Goal: Task Accomplishment & Management: Manage account settings

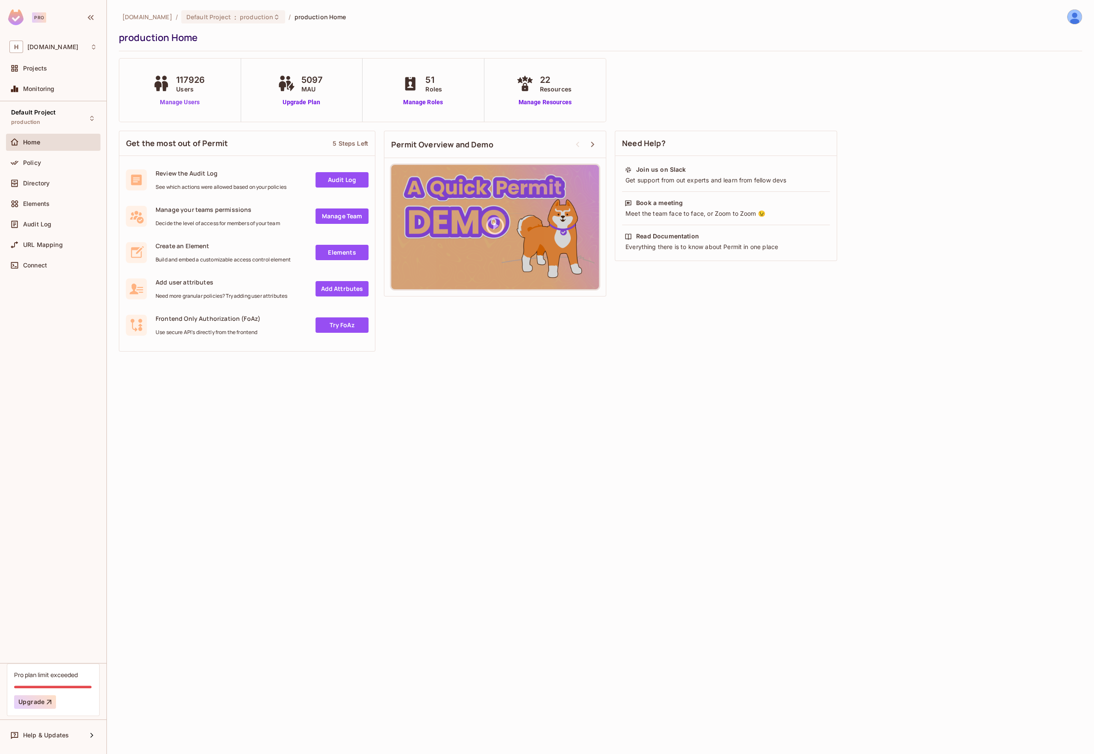
click at [191, 103] on link "Manage Users" at bounding box center [179, 102] width 59 height 9
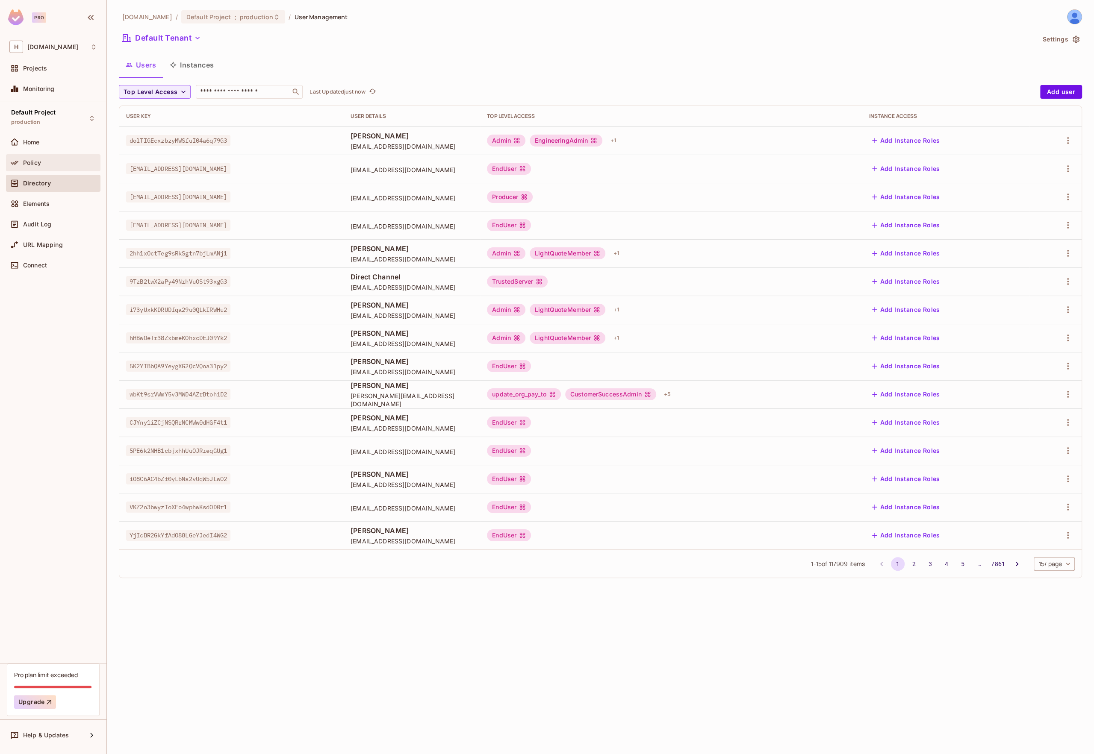
click at [25, 156] on div "Policy" at bounding box center [53, 162] width 94 height 17
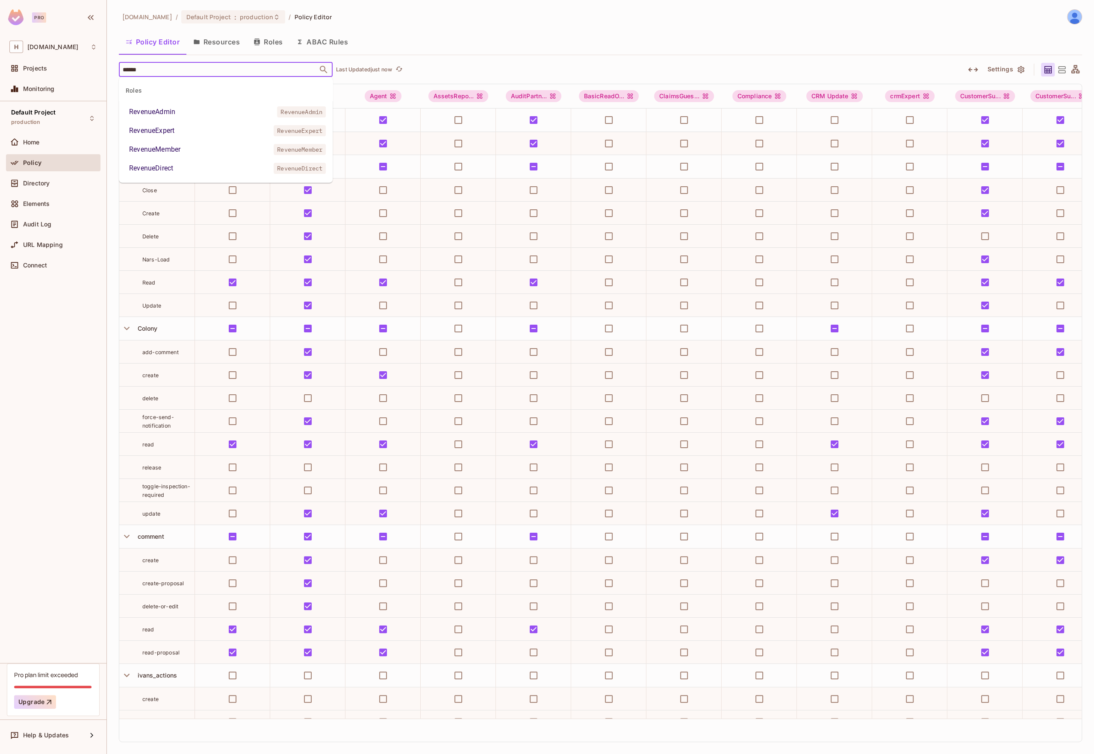
type input "*******"
drag, startPoint x: 189, startPoint y: 131, endPoint x: 191, endPoint y: 79, distance: 51.3
click at [189, 131] on li "RevenueExpert RevenueExpert" at bounding box center [226, 130] width 214 height 15
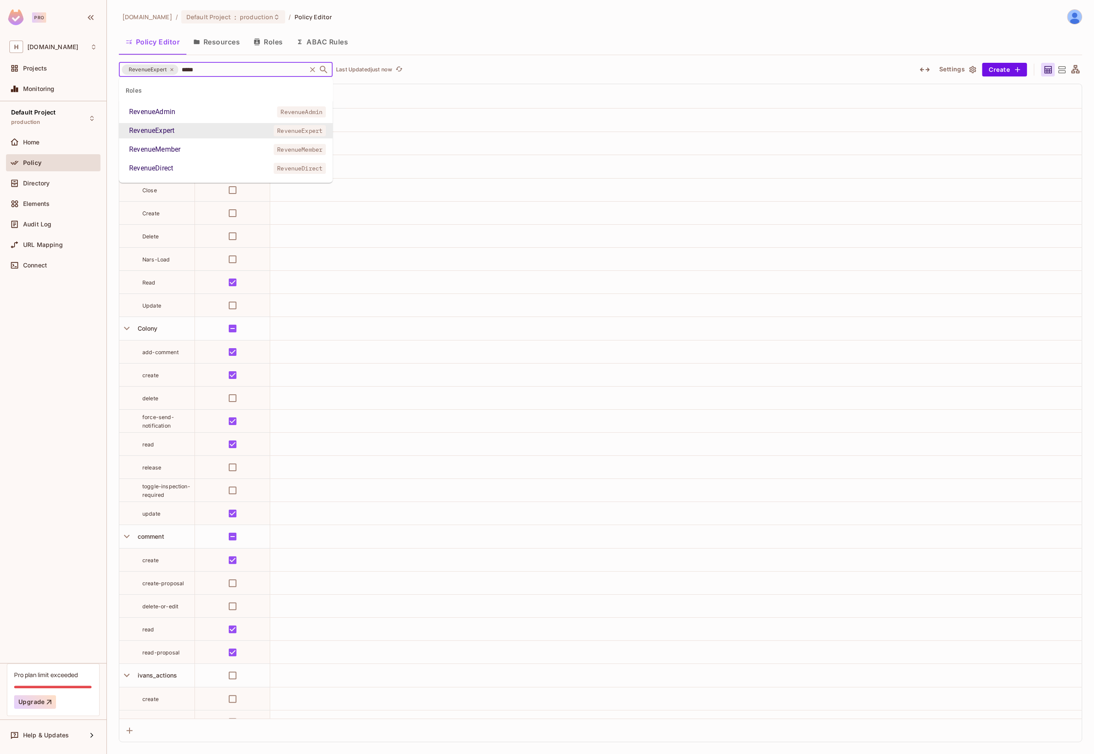
type input "******"
click at [175, 146] on div "RevenueMember" at bounding box center [154, 149] width 51 height 10
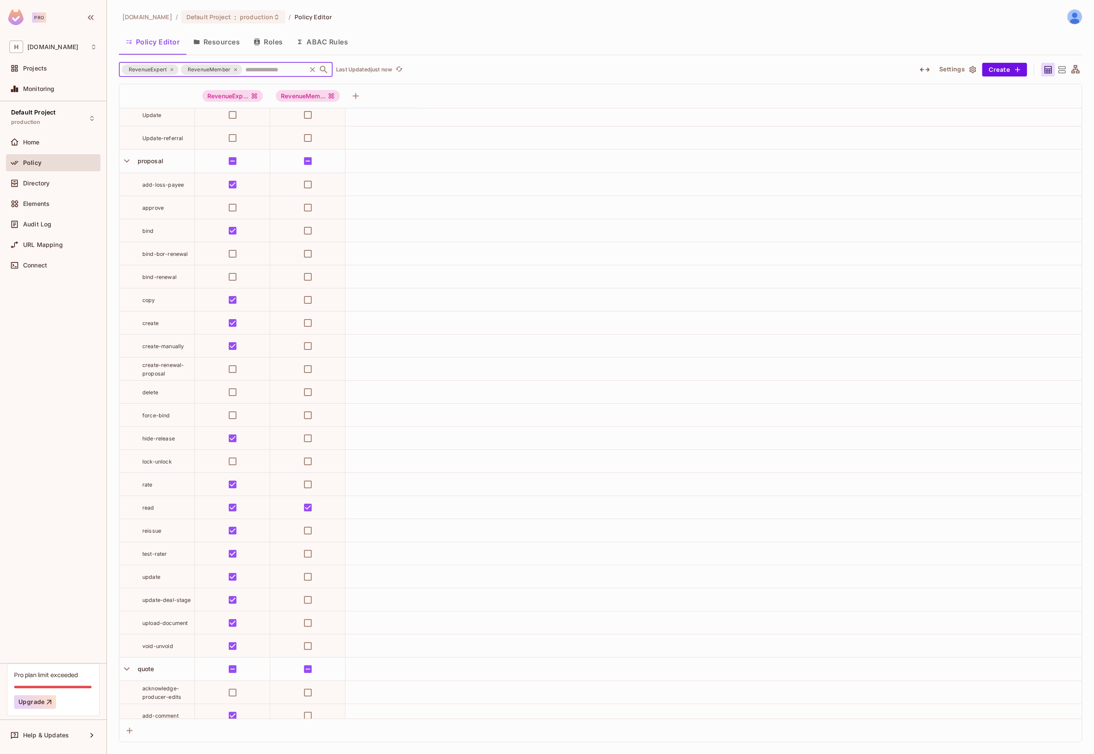
scroll to position [2712, 0]
click at [237, 68] on div "RevenueMember" at bounding box center [211, 70] width 61 height 10
click at [171, 69] on icon at bounding box center [171, 69] width 3 height 3
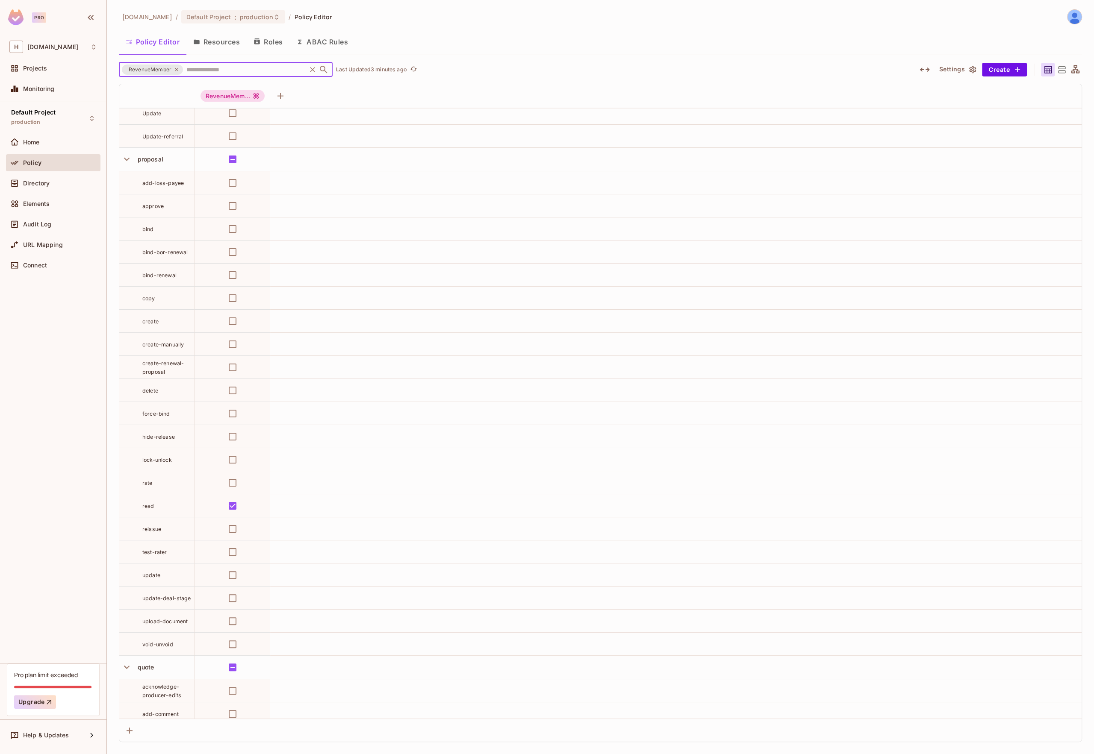
click at [177, 70] on icon at bounding box center [176, 69] width 5 height 5
click at [242, 22] on div "Default Project : production" at bounding box center [233, 16] width 104 height 13
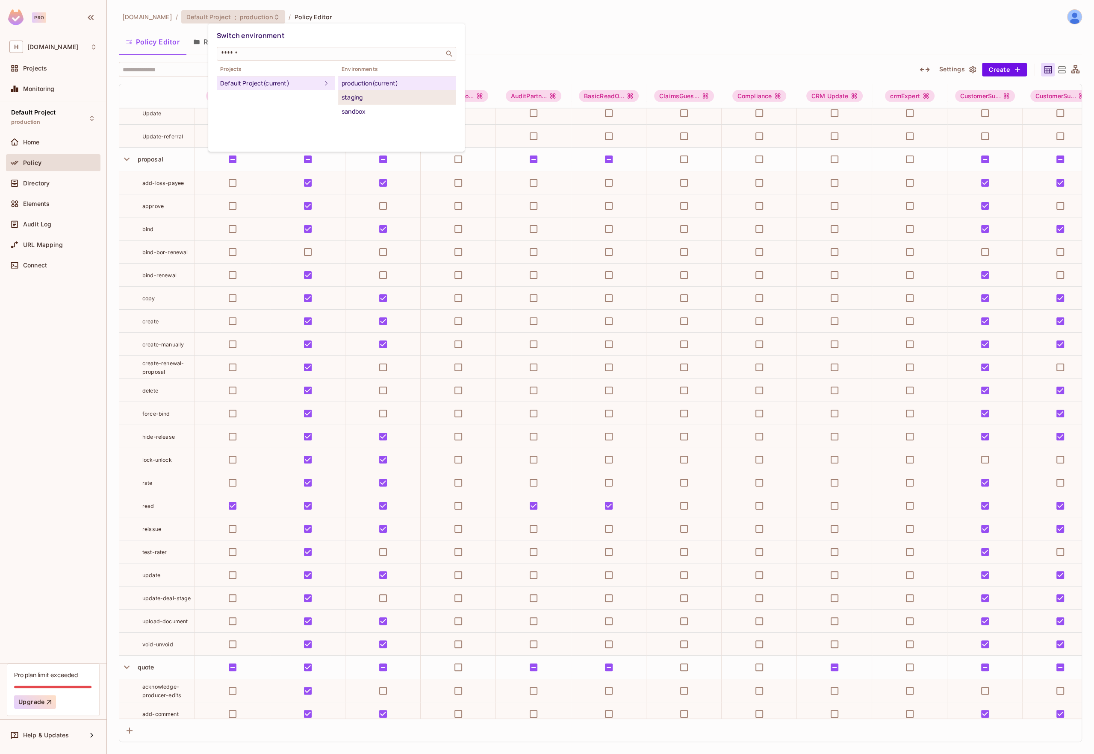
click at [353, 99] on div "staging" at bounding box center [396, 97] width 111 height 10
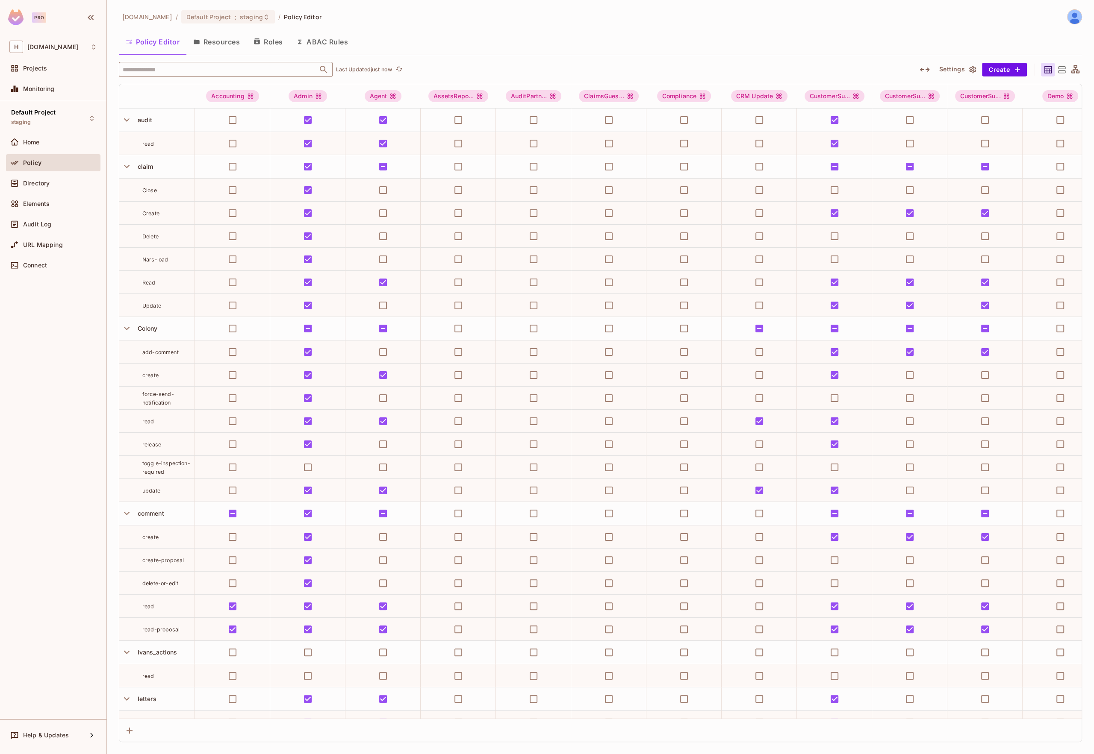
click at [179, 70] on input "text" at bounding box center [218, 69] width 195 height 15
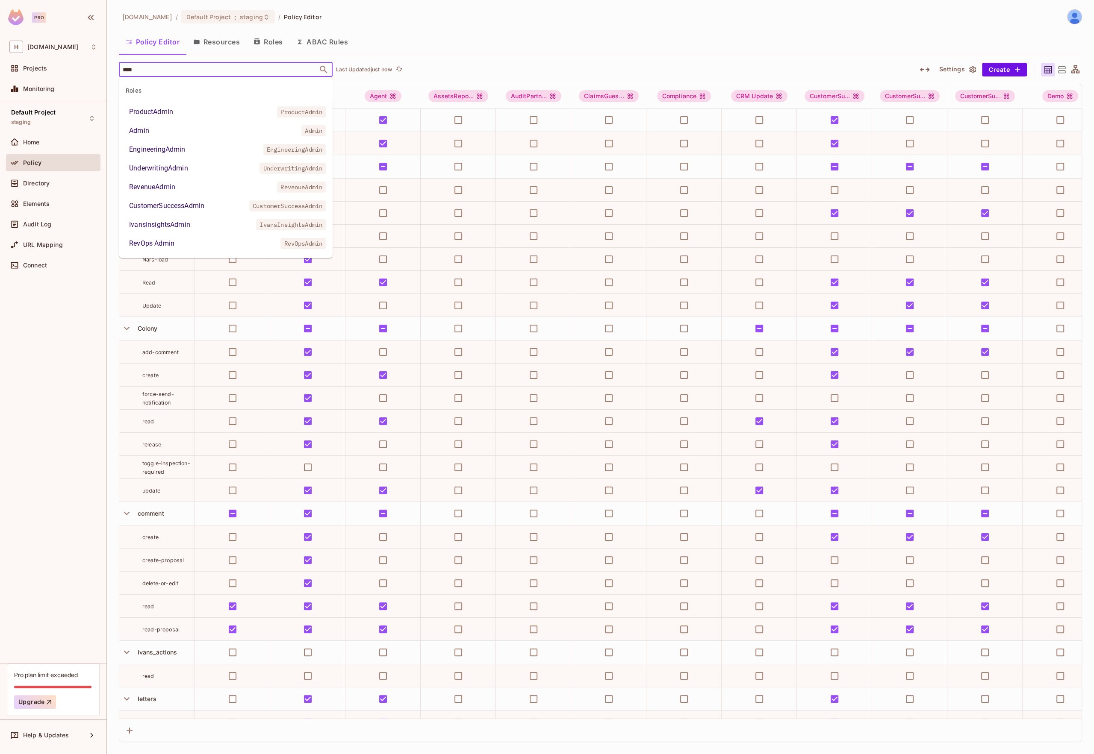
type input "*****"
click at [170, 131] on li "Admin Admin" at bounding box center [226, 130] width 214 height 15
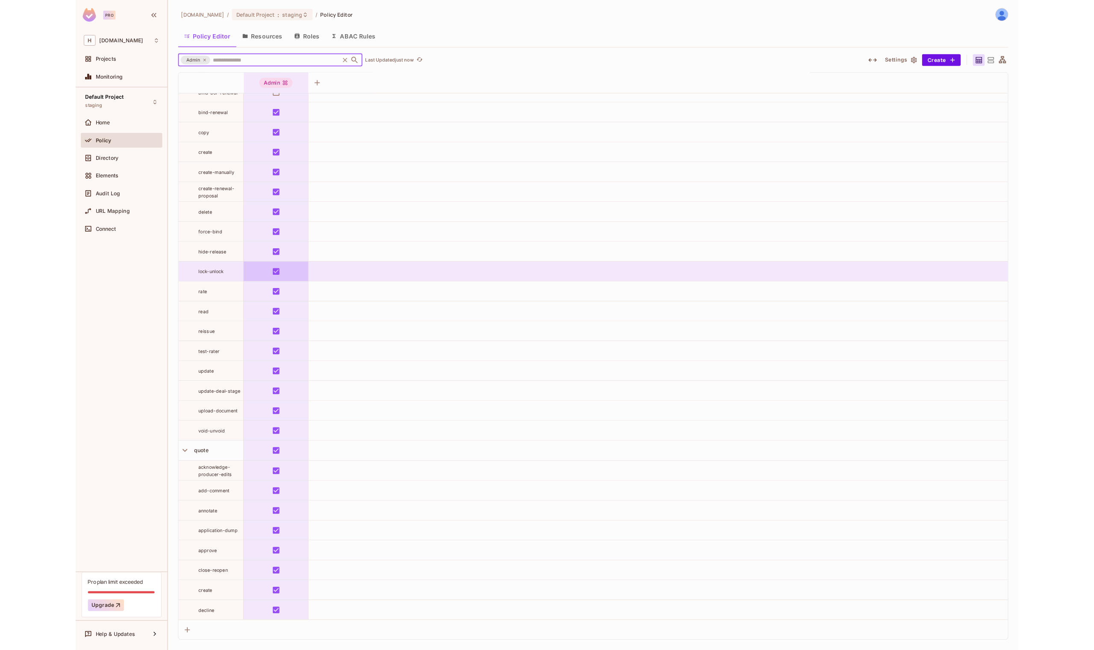
scroll to position [2774, 0]
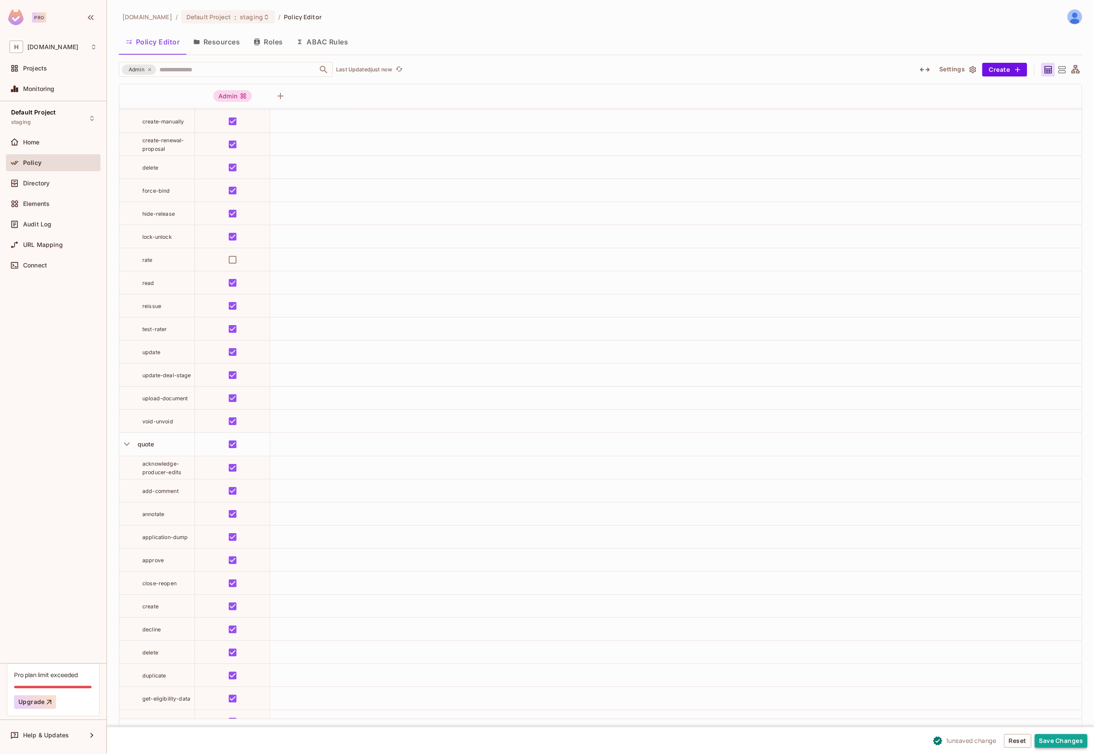
click at [1067, 735] on button "Save Changes" at bounding box center [1060, 741] width 53 height 14
